Goal: Task Accomplishment & Management: Manage account settings

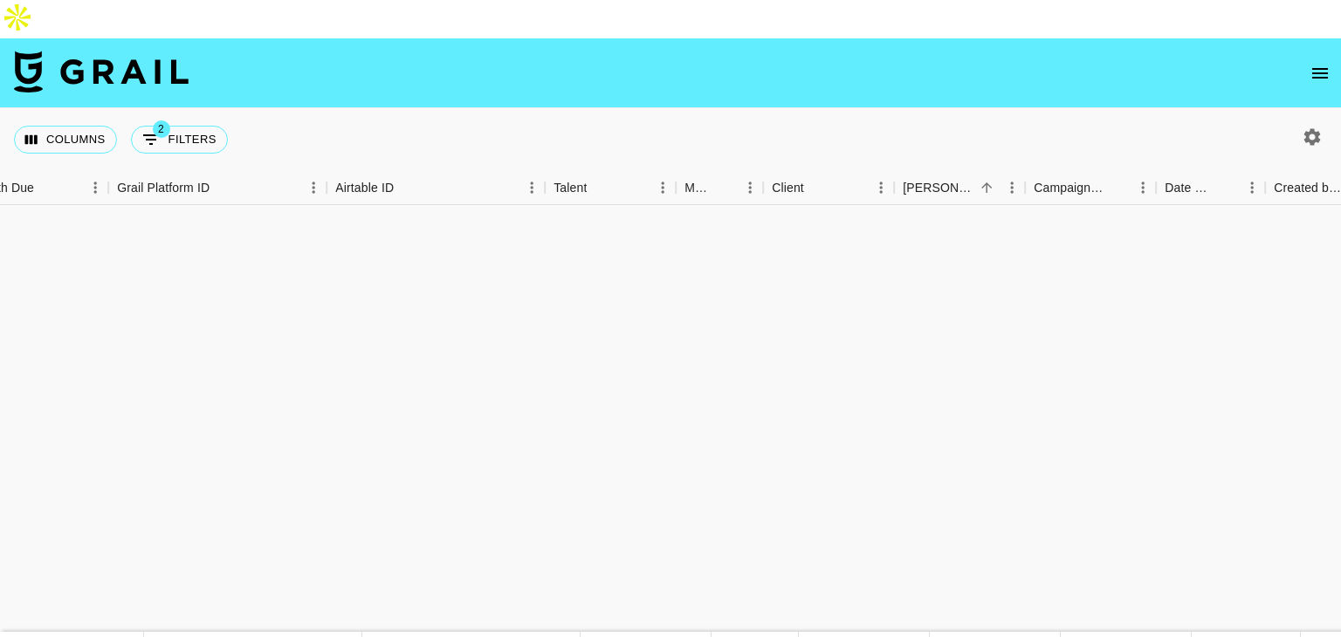
scroll to position [1570, 35]
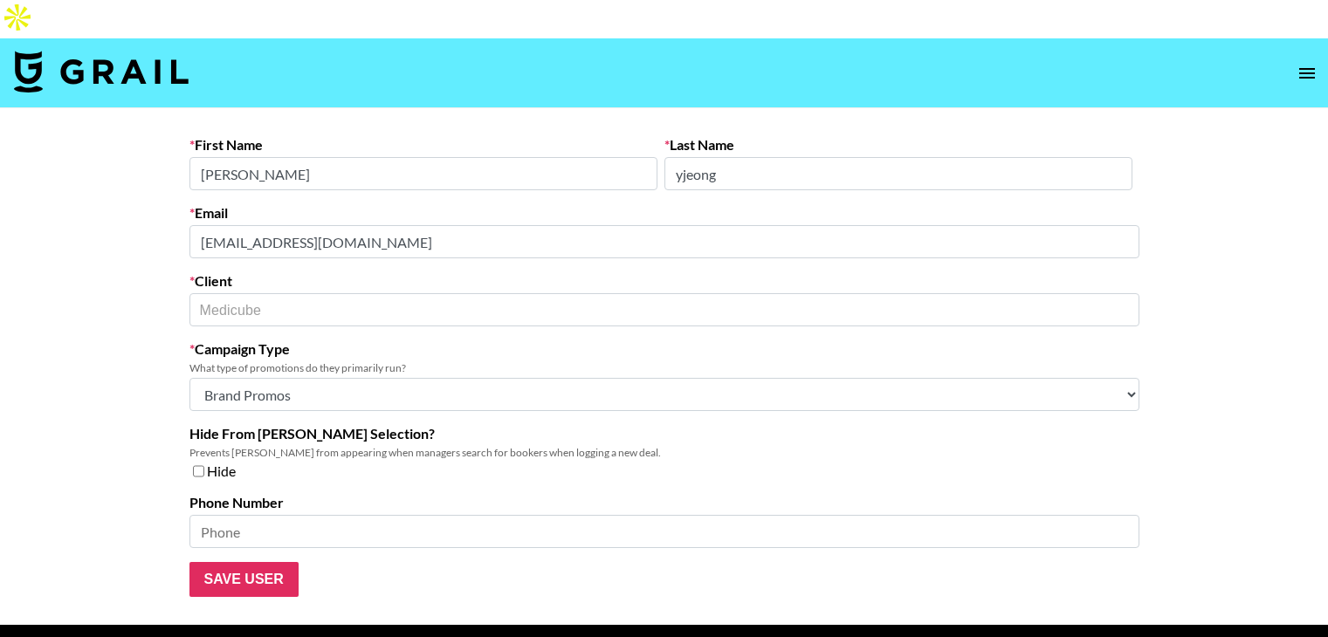
select select "Brand"
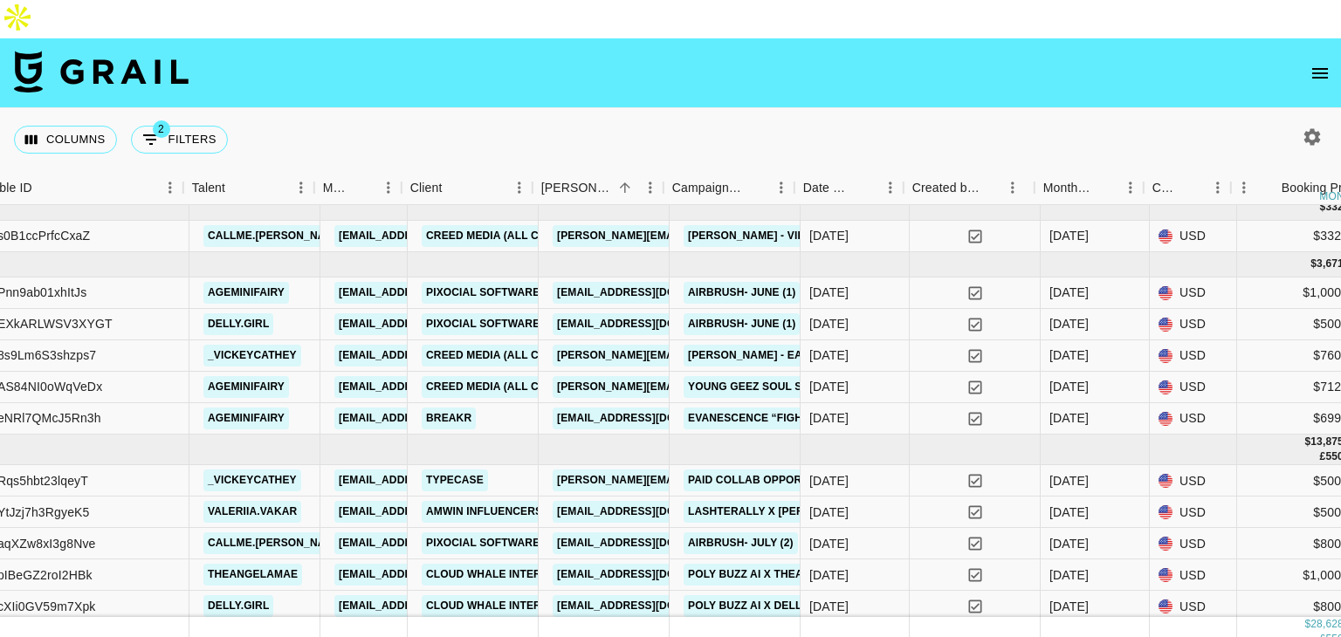
scroll to position [10, 381]
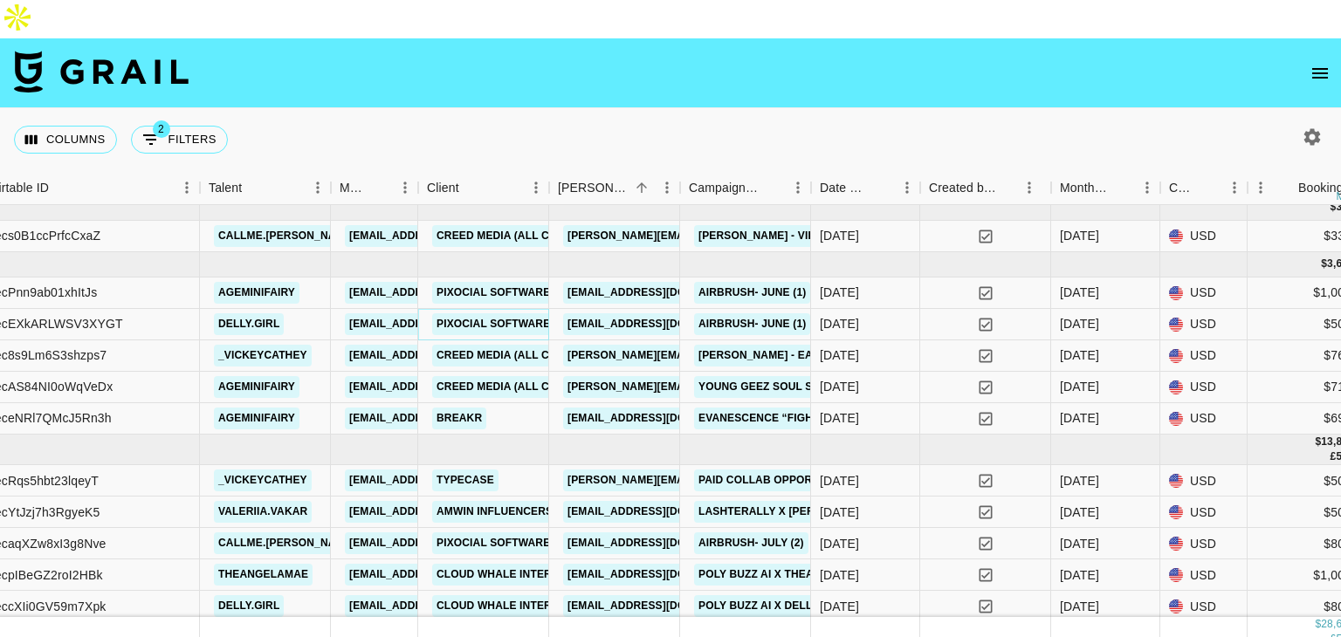
click at [491, 313] on link "Pixocial Software Limited" at bounding box center [516, 324] width 169 height 22
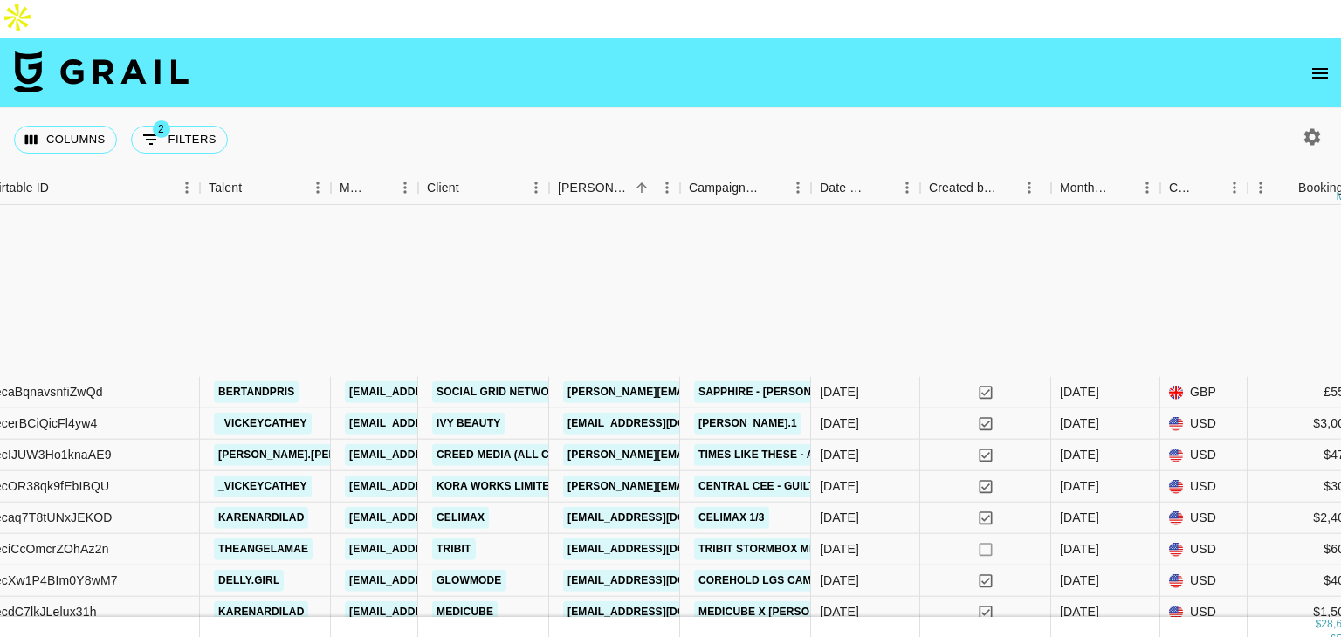
scroll to position [582, 381]
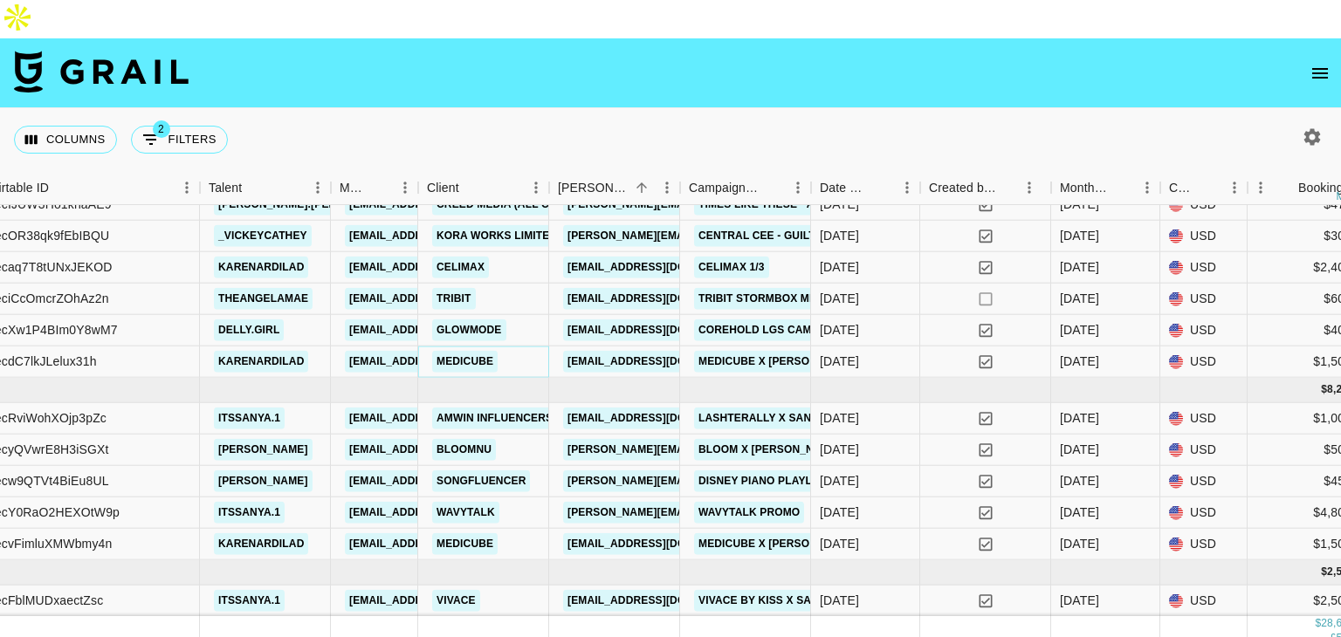
click at [475, 351] on link "Medicube" at bounding box center [464, 362] width 65 height 22
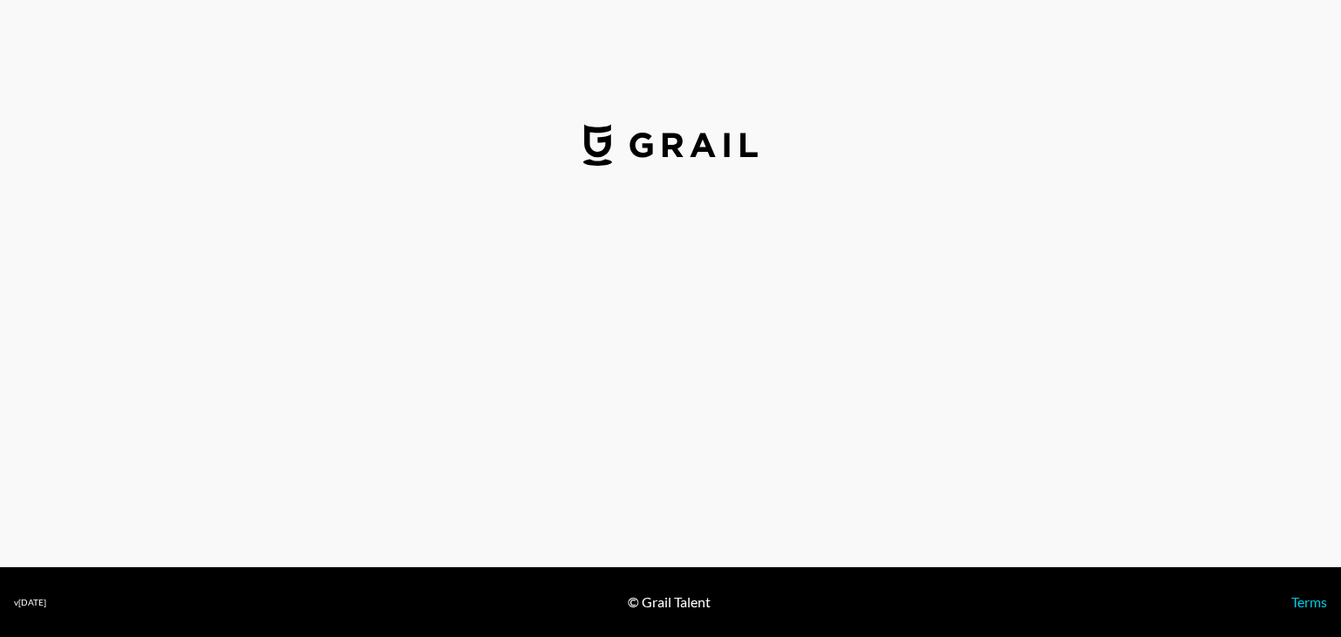
select select "USD"
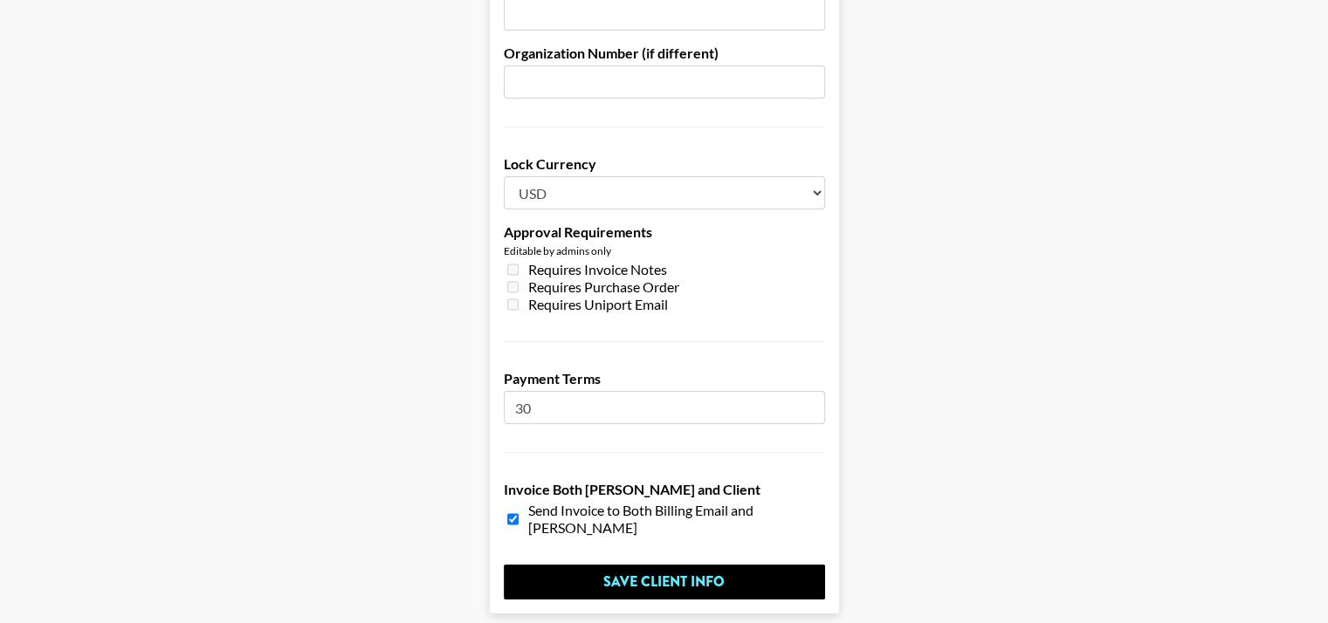
scroll to position [1357, 0]
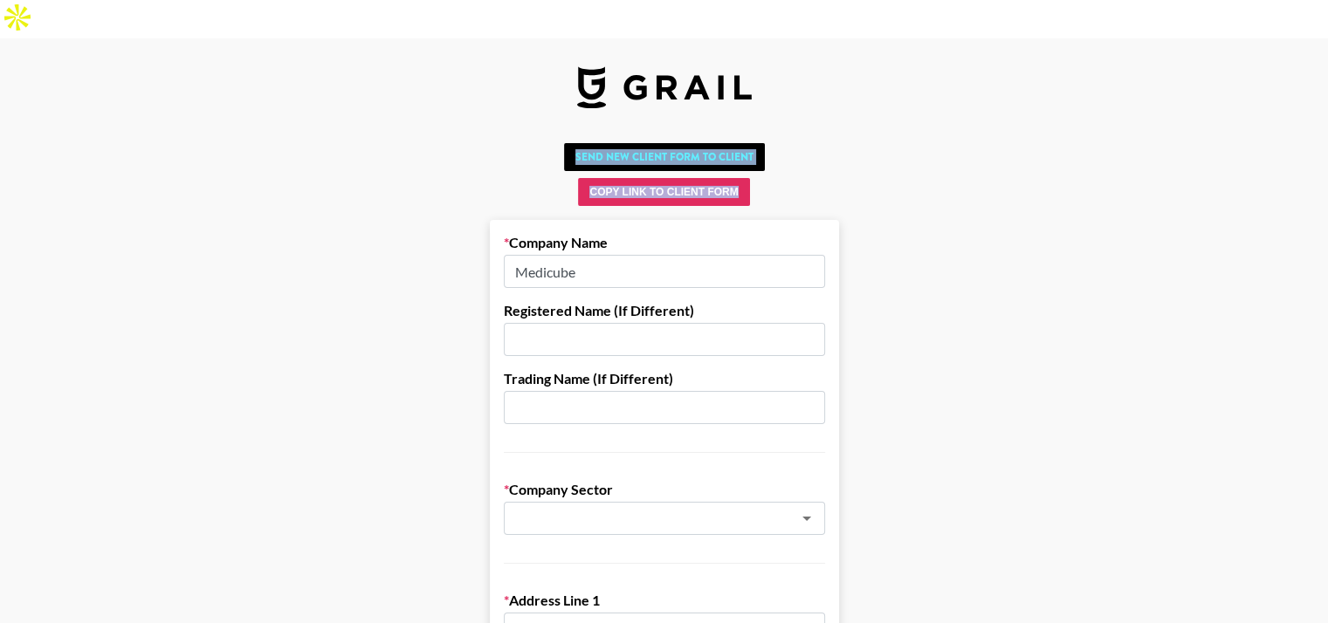
drag, startPoint x: 552, startPoint y: 88, endPoint x: 807, endPoint y: 161, distance: 265.1
click at [803, 143] on div "Send New Client Form to Client" at bounding box center [664, 157] width 1300 height 28
drag, startPoint x: 803, startPoint y: 109, endPoint x: 545, endPoint y: 132, distance: 259.5
click at [545, 143] on div "Send New Client Form to Client" at bounding box center [664, 157] width 1300 height 28
